Goal: Information Seeking & Learning: Learn about a topic

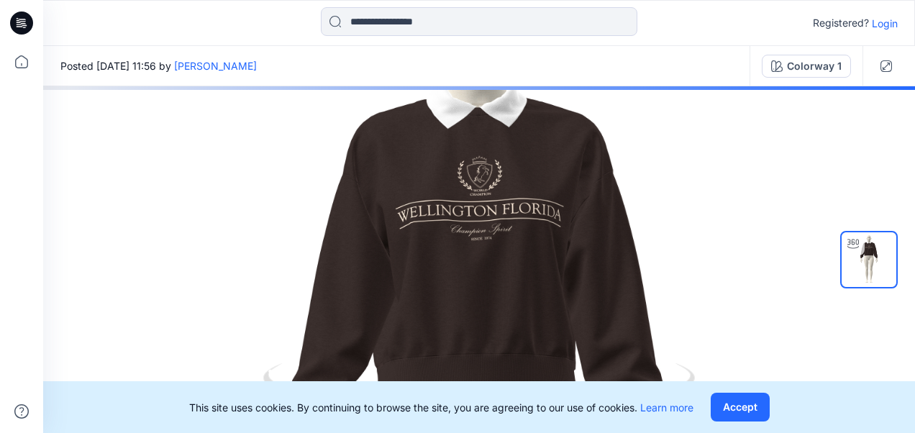
drag, startPoint x: 577, startPoint y: 175, endPoint x: 582, endPoint y: 425, distance: 249.8
click at [582, 425] on div "Registered? Login Posted [DATE] 11:56 by Ezgi Bingöl Colorway 1 Colorway 1 Load…" at bounding box center [457, 216] width 915 height 433
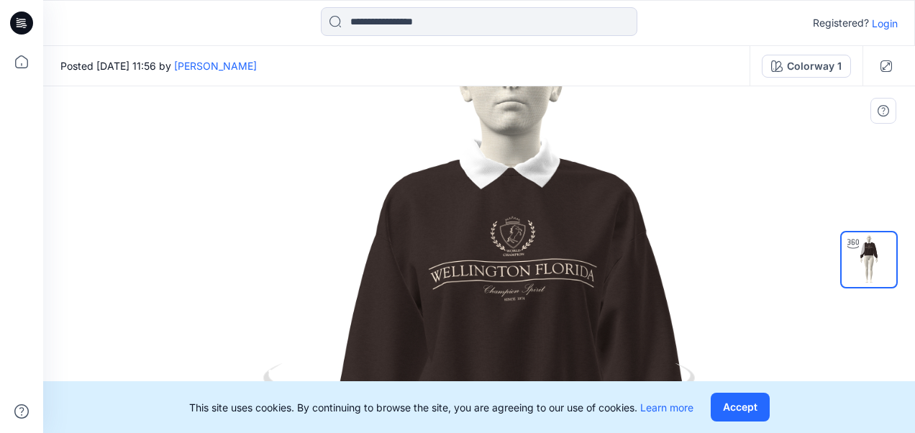
drag, startPoint x: 623, startPoint y: 269, endPoint x: 779, endPoint y: 266, distance: 156.2
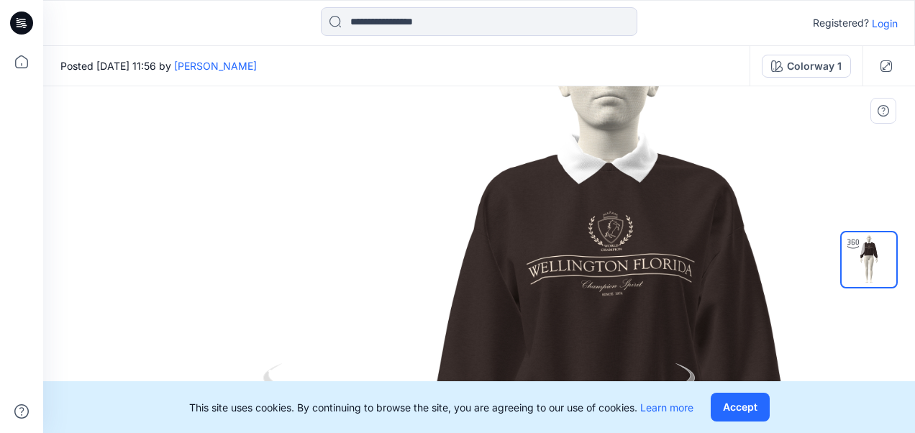
drag, startPoint x: 746, startPoint y: 263, endPoint x: 591, endPoint y: 234, distance: 158.1
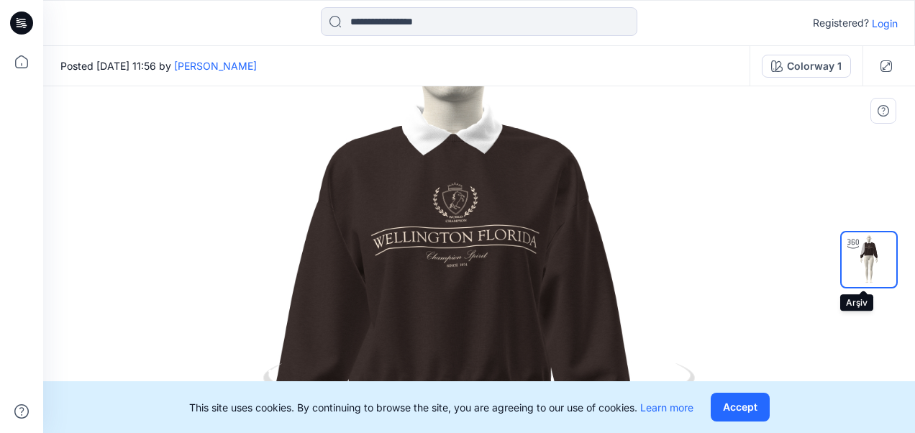
click at [855, 253] on div at bounding box center [853, 243] width 23 height 23
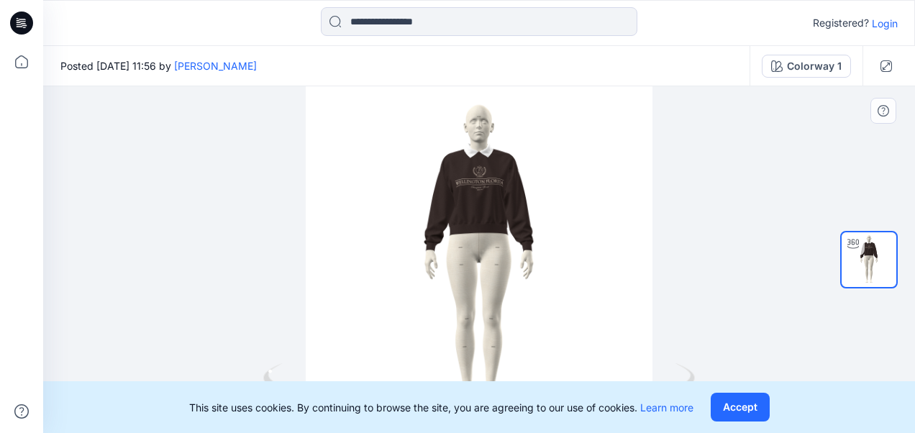
click at [684, 370] on icon at bounding box center [480, 390] width 435 height 54
click at [726, 404] on button "Accept" at bounding box center [740, 407] width 59 height 29
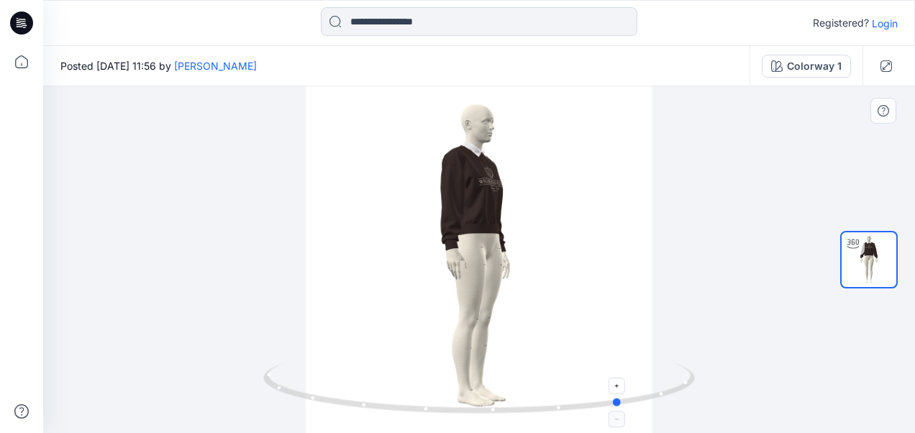
drag, startPoint x: 533, startPoint y: 410, endPoint x: 677, endPoint y: 403, distance: 143.4
click at [677, 403] on icon at bounding box center [480, 390] width 435 height 54
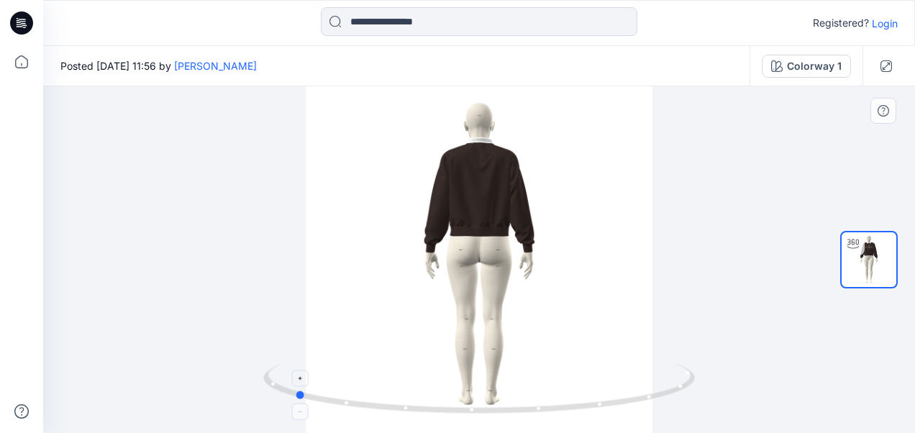
drag, startPoint x: 556, startPoint y: 406, endPoint x: 669, endPoint y: 400, distance: 113.1
click at [669, 400] on icon at bounding box center [480, 390] width 435 height 54
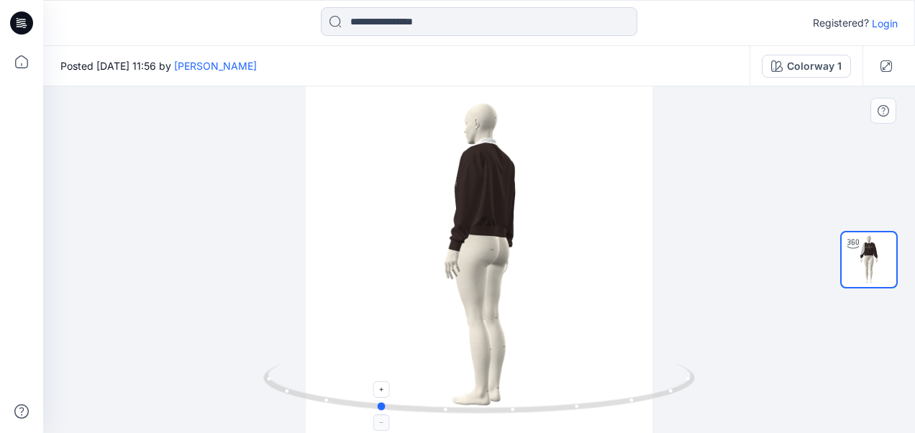
drag, startPoint x: 577, startPoint y: 405, endPoint x: 652, endPoint y: 406, distance: 74.9
click at [652, 406] on icon at bounding box center [480, 390] width 435 height 54
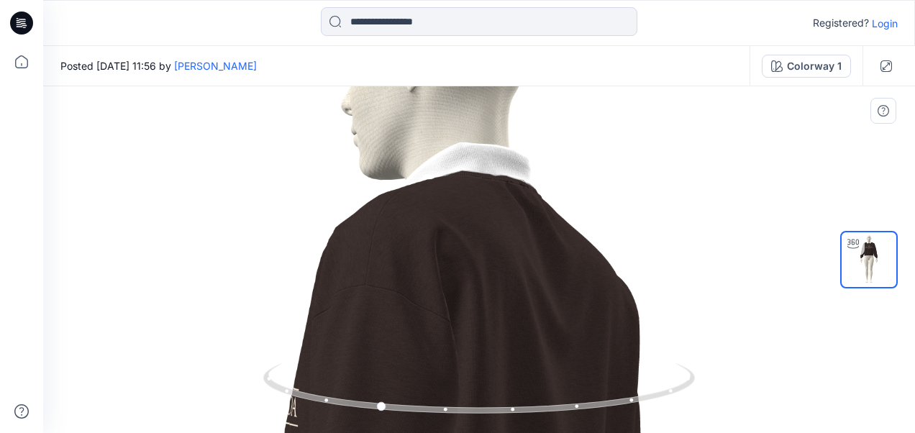
drag, startPoint x: 557, startPoint y: 147, endPoint x: 505, endPoint y: 257, distance: 121.7
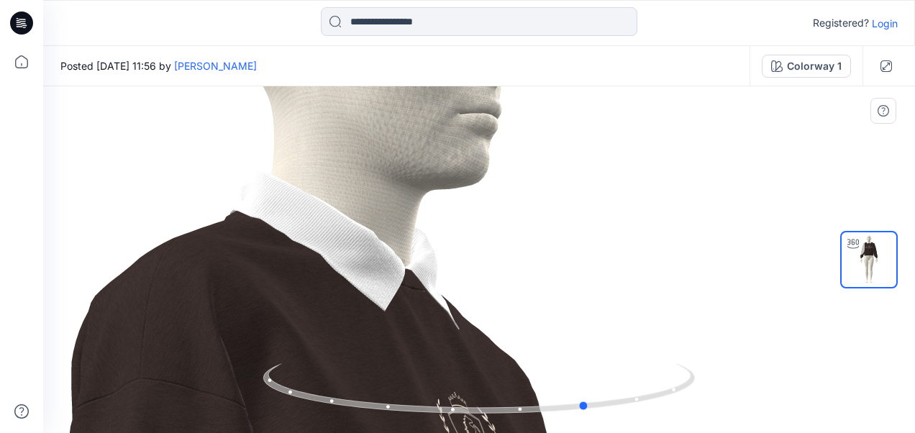
drag, startPoint x: 330, startPoint y: 397, endPoint x: 539, endPoint y: 425, distance: 211.3
click at [539, 425] on div at bounding box center [479, 397] width 432 height 72
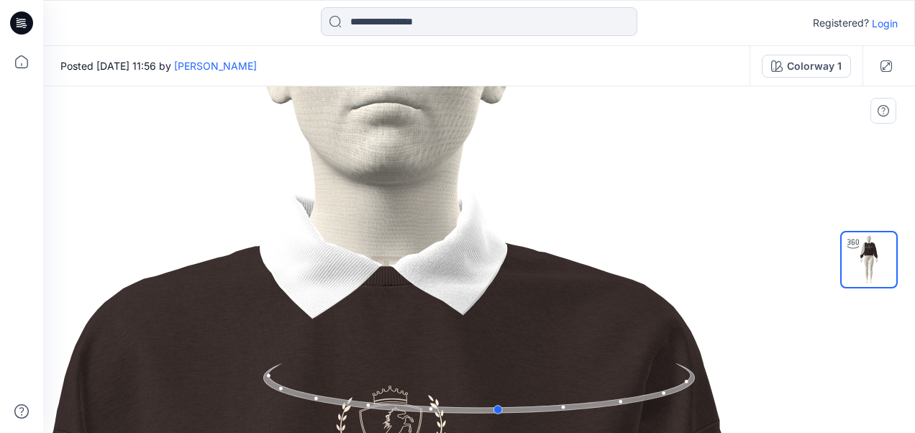
drag, startPoint x: 539, startPoint y: 425, endPoint x: 451, endPoint y: 425, distance: 88.5
click at [451, 425] on img at bounding box center [479, 398] width 432 height 70
